Goal: Task Accomplishment & Management: Use online tool/utility

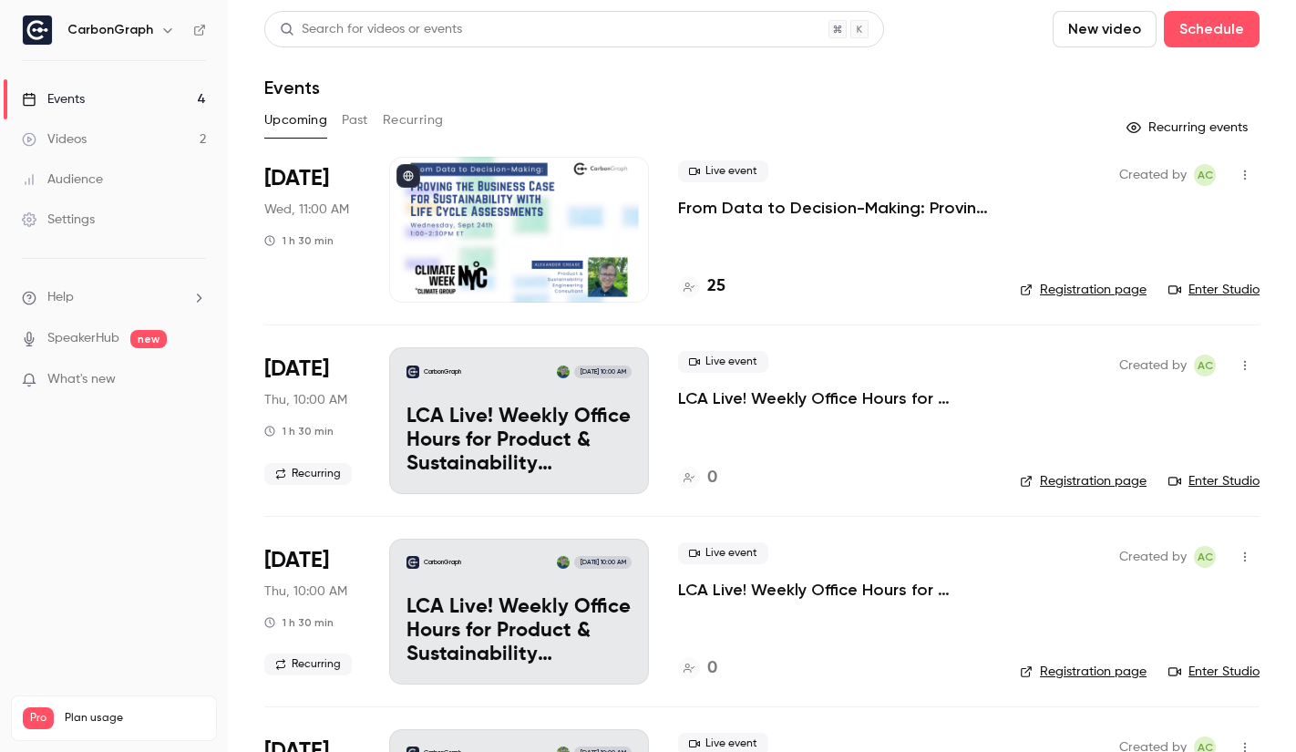
click at [901, 250] on div "Live event From Data to Decision-Making: Proving the Business Case for Sustaina…" at bounding box center [834, 230] width 313 height 146
click at [839, 200] on p "From Data to Decision-Making: Proving the Business Case for Sustainability with…" at bounding box center [834, 208] width 313 height 22
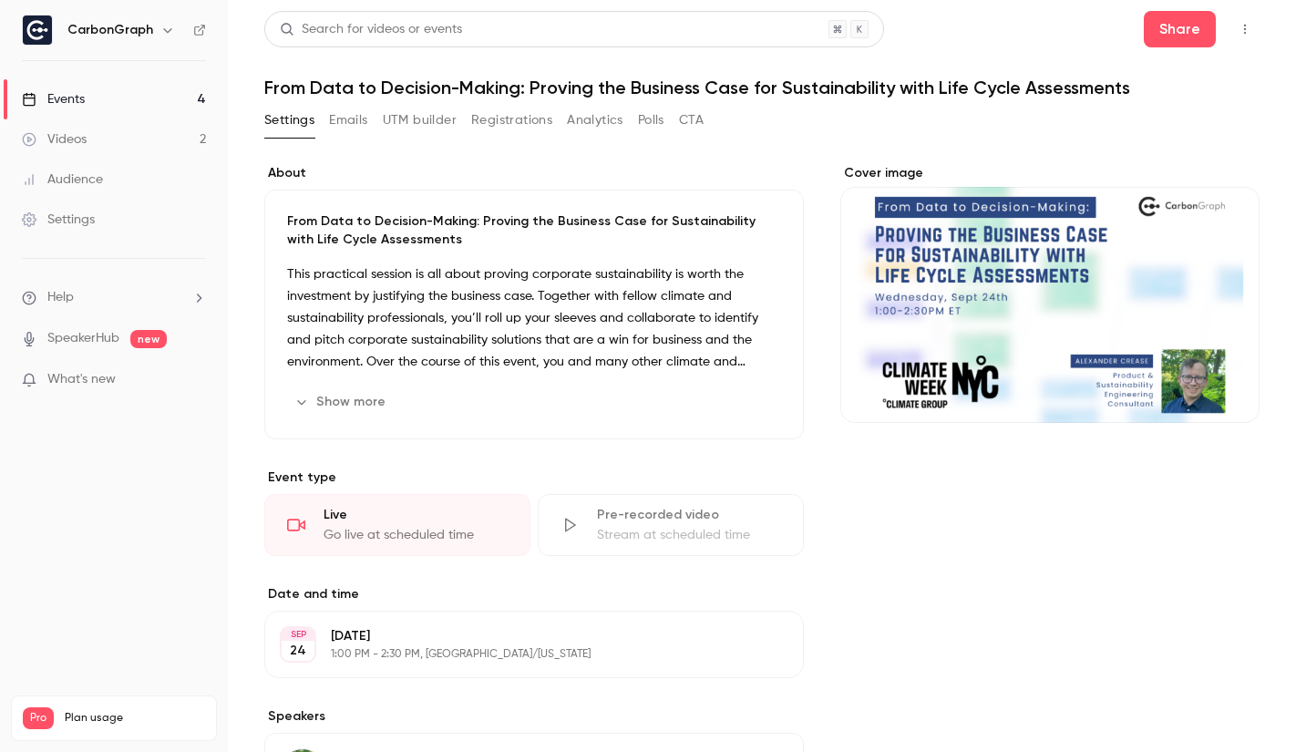
click at [412, 527] on div "Go live at scheduled time" at bounding box center [416, 535] width 184 height 18
click at [106, 101] on link "Events 4" at bounding box center [114, 99] width 228 height 40
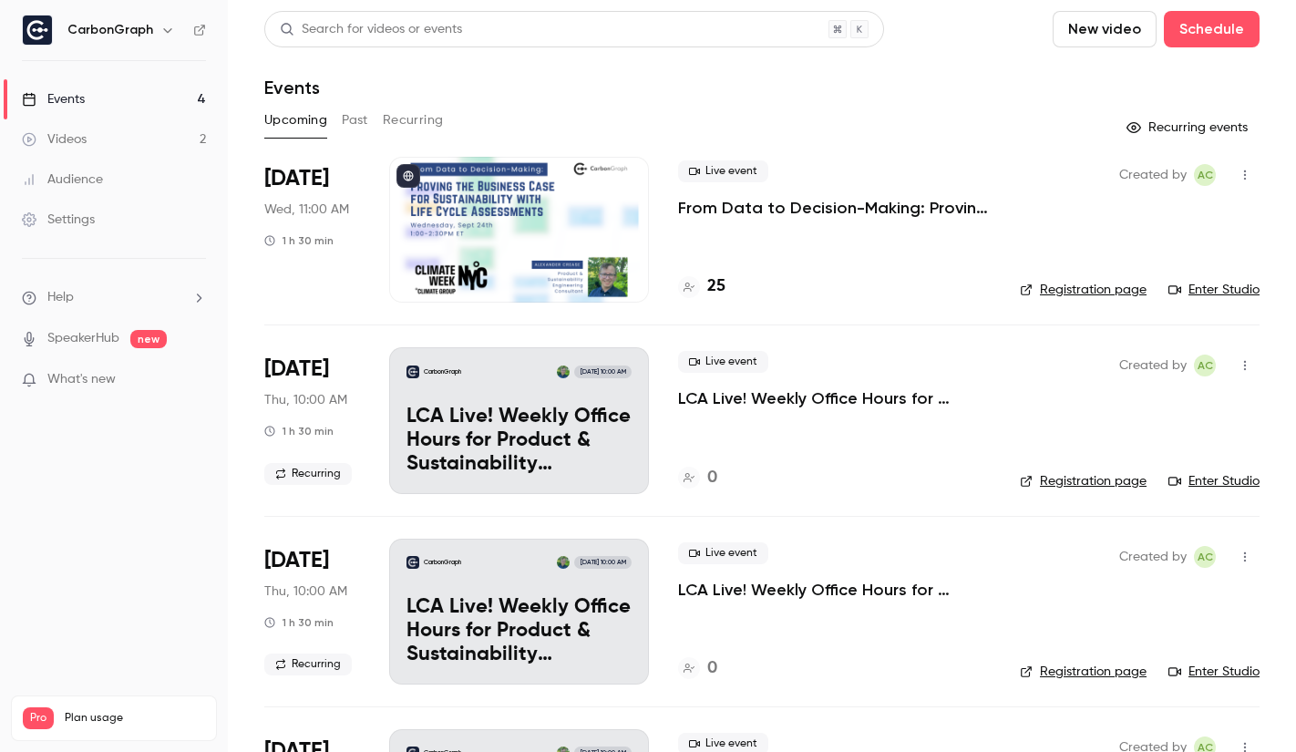
click at [1210, 288] on link "Enter Studio" at bounding box center [1213, 290] width 91 height 18
